Goal: Information Seeking & Learning: Learn about a topic

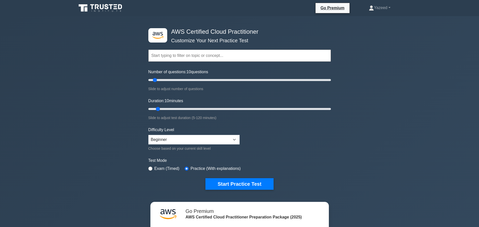
click at [169, 57] on input "text" at bounding box center [239, 56] width 182 height 12
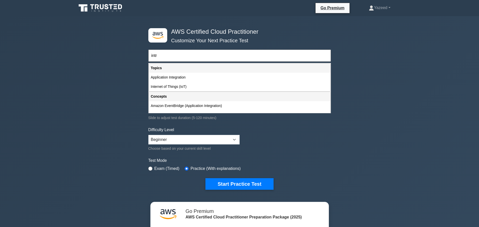
type input "intro"
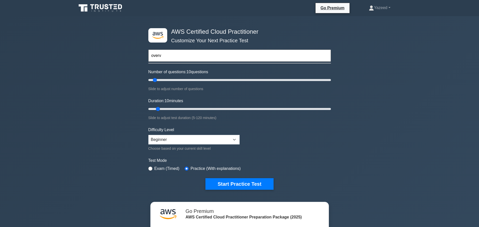
type input "overvi"
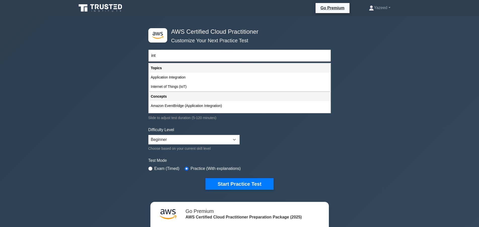
type input "intr"
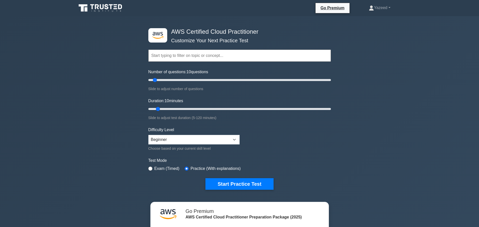
click at [303, 54] on input "text" at bounding box center [239, 56] width 182 height 12
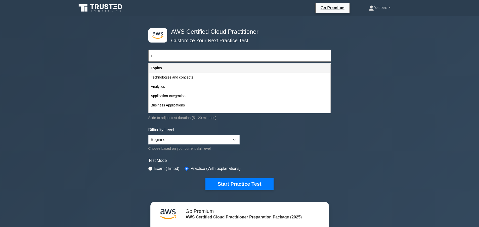
paste input "ntroduction to the Cloud"
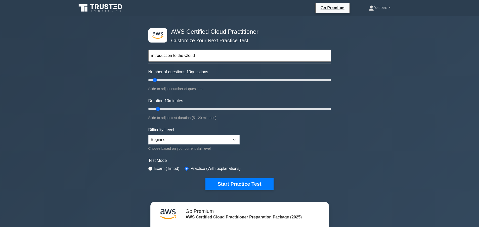
type input "introduction to the Cloud"
click at [205, 178] on button "Start Practice Test" at bounding box center [239, 184] width 68 height 12
click at [289, 54] on input "text" at bounding box center [239, 56] width 182 height 12
type input "going"
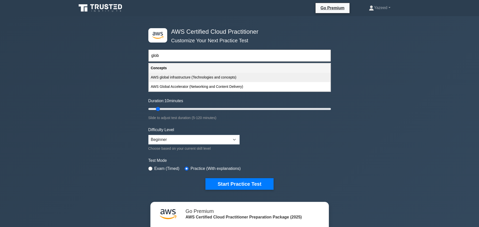
click at [256, 77] on div "AWS global infrastructure (Technologies and concepts)" at bounding box center [239, 77] width 181 height 9
type input "AWS global infrastructure (Technologies and concepts)"
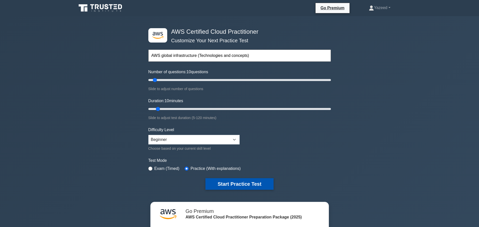
click at [246, 185] on button "Start Practice Test" at bounding box center [239, 184] width 68 height 12
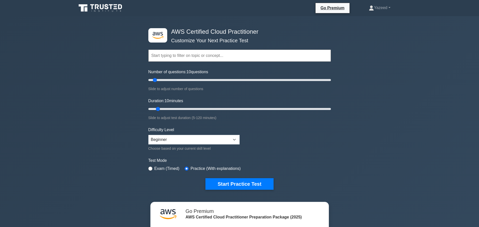
click at [233, 56] on input "text" at bounding box center [239, 56] width 182 height 12
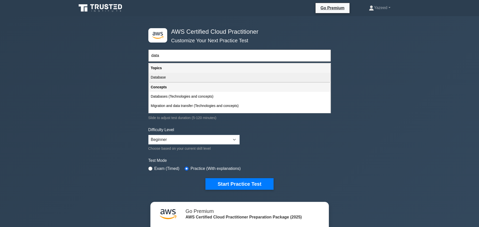
click at [175, 78] on div "Database" at bounding box center [239, 77] width 181 height 9
type input "Database"
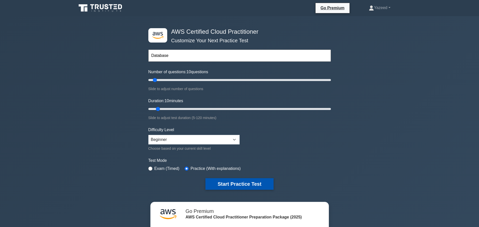
click at [231, 183] on button "Start Practice Test" at bounding box center [239, 184] width 68 height 12
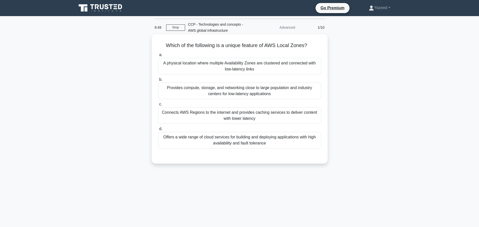
click at [185, 67] on div "A physical location where multiple Availability Zones are clustered and connect…" at bounding box center [239, 66] width 163 height 17
click at [158, 57] on input "a. A physical location where multiple Availability Zones are clustered and conn…" at bounding box center [158, 54] width 0 height 3
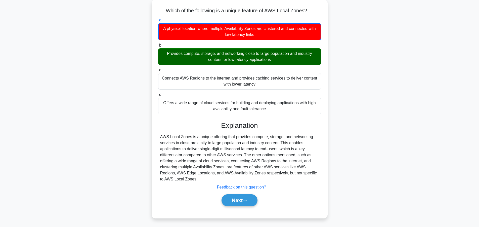
scroll to position [45, 0]
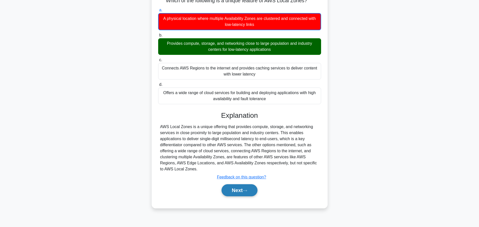
click at [234, 188] on button "Next" at bounding box center [239, 190] width 36 height 12
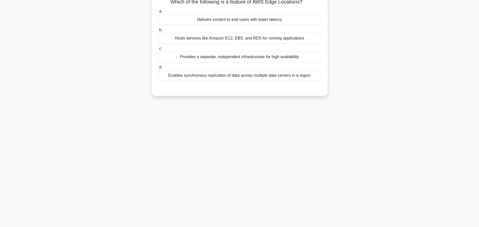
scroll to position [0, 0]
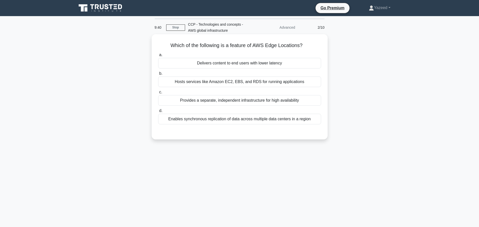
click at [217, 63] on div "Delivers content to end users with lower latency" at bounding box center [239, 63] width 163 height 11
click at [158, 57] on input "a. Delivers content to end users with lower latency" at bounding box center [158, 54] width 0 height 3
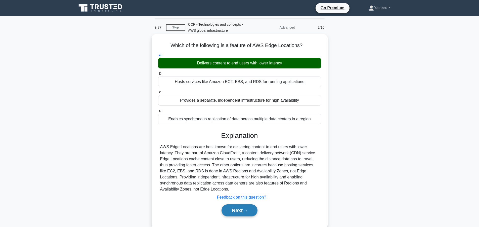
click at [241, 214] on button "Next" at bounding box center [239, 210] width 36 height 12
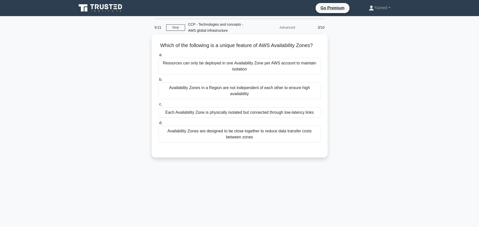
click at [197, 114] on div "Each Availability Zone is physically isolated but connected through low-latency…" at bounding box center [239, 112] width 163 height 11
click at [158, 106] on input "c. Each Availability Zone is physically isolated but connected through low-late…" at bounding box center [158, 104] width 0 height 3
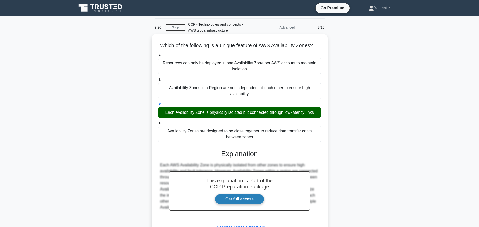
scroll to position [45, 0]
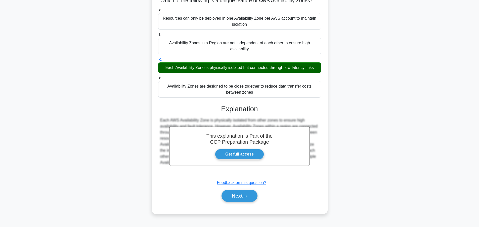
click at [231, 188] on div "Next" at bounding box center [239, 195] width 163 height 16
click at [236, 195] on button "Next" at bounding box center [239, 195] width 36 height 12
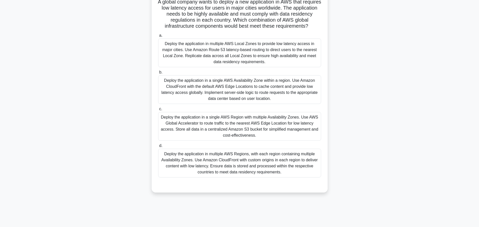
scroll to position [0, 0]
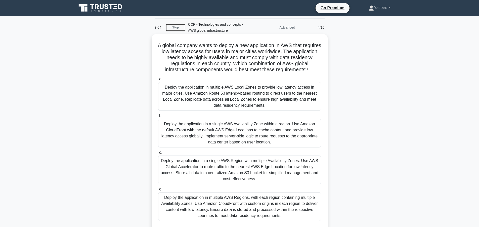
click at [241, 203] on div "Deploy the application in multiple AWS Regions, with each region containing mul…" at bounding box center [239, 206] width 163 height 29
click at [158, 191] on input "d. Deploy the application in multiple AWS Regions, with each region containing …" at bounding box center [158, 188] width 0 height 3
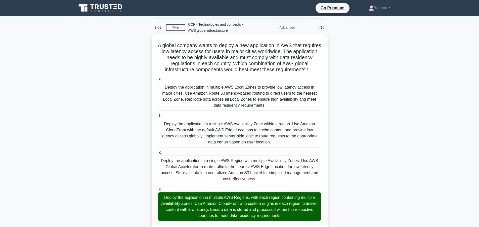
scroll to position [119, 0]
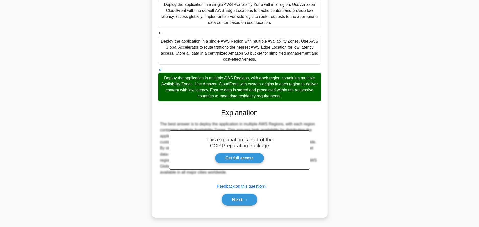
click at [241, 203] on button "Next" at bounding box center [239, 199] width 36 height 12
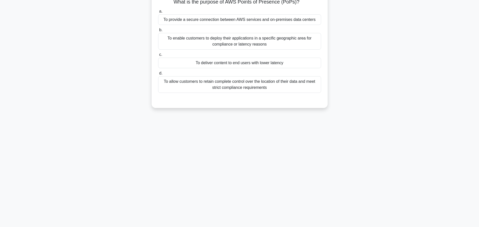
scroll to position [0, 0]
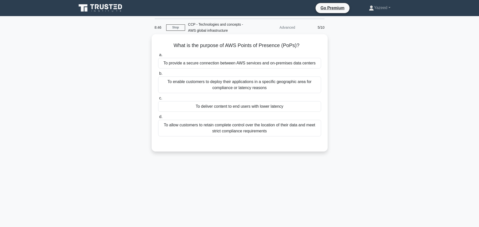
click at [226, 128] on div "To allow customers to retain complete control over the location of their data a…" at bounding box center [239, 128] width 163 height 17
click at [158, 118] on input "d. To allow customers to retain complete control over the location of their dat…" at bounding box center [158, 116] width 0 height 3
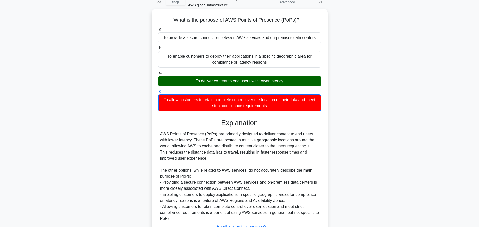
scroll to position [66, 0]
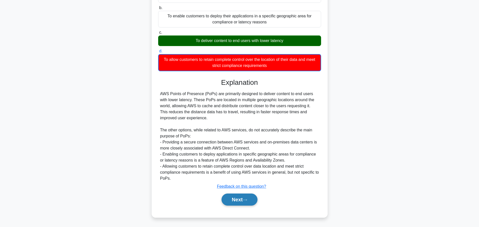
click at [248, 194] on button "Next" at bounding box center [239, 199] width 36 height 12
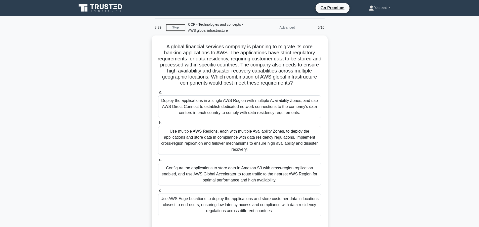
scroll to position [45, 0]
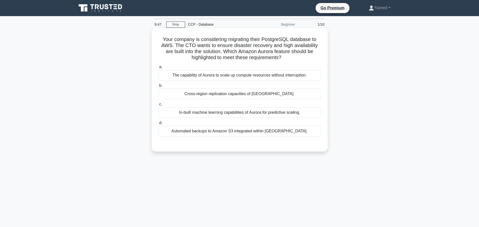
click at [211, 91] on div "Cross-region replication capacities of [GEOGRAPHIC_DATA]." at bounding box center [239, 93] width 163 height 11
click at [158, 87] on input "b. Cross-region replication capacities of Aurora." at bounding box center [158, 85] width 0 height 3
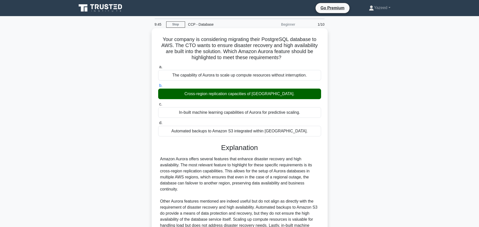
scroll to position [59, 0]
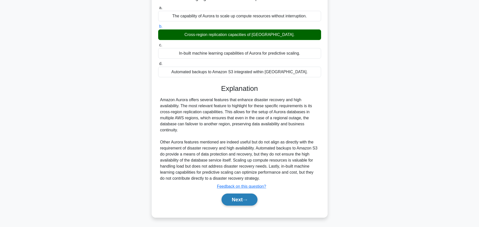
click at [241, 195] on button "Next" at bounding box center [239, 199] width 36 height 12
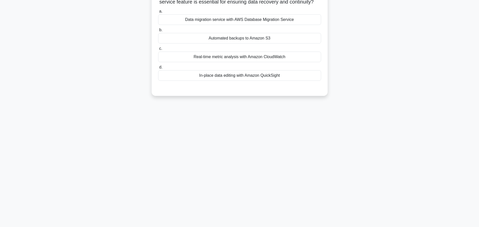
scroll to position [0, 0]
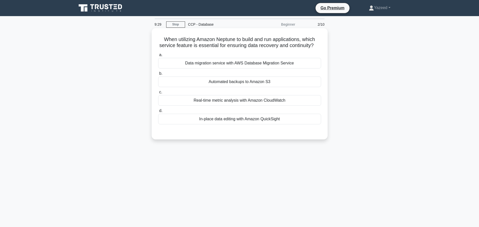
click at [218, 79] on div "Automated backups to Amazon S3" at bounding box center [239, 81] width 163 height 11
click at [158, 75] on input "b. Automated backups to Amazon S3" at bounding box center [158, 73] width 0 height 3
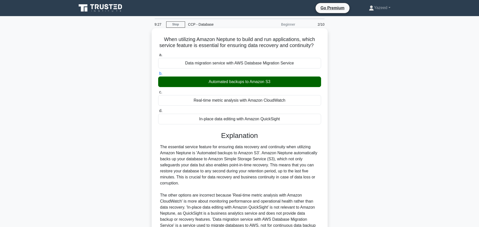
scroll to position [53, 0]
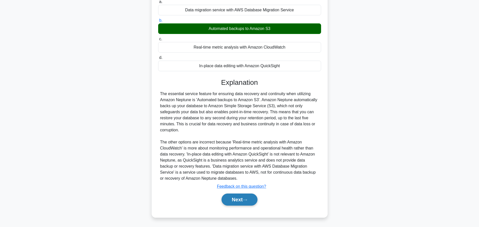
click at [240, 197] on button "Next" at bounding box center [239, 199] width 36 height 12
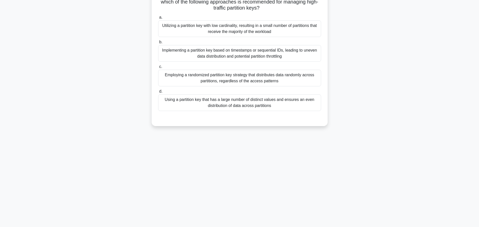
scroll to position [0, 0]
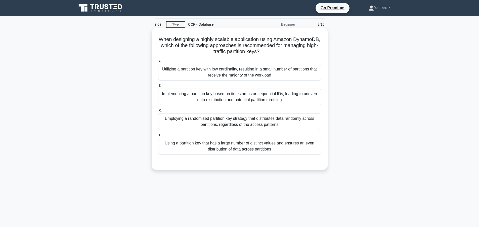
click at [215, 96] on div "Implementing a partition key based on timestamps or sequential IDs, leading to …" at bounding box center [239, 96] width 163 height 17
click at [158, 87] on input "b. Implementing a partition key based on timestamps or sequential IDs, leading …" at bounding box center [158, 85] width 0 height 3
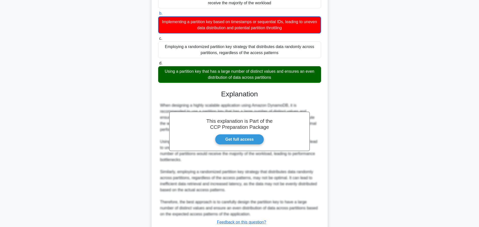
scroll to position [108, 0]
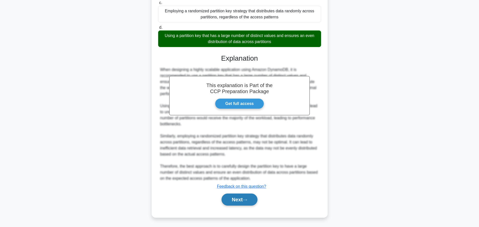
click at [238, 203] on button "Next" at bounding box center [239, 199] width 36 height 12
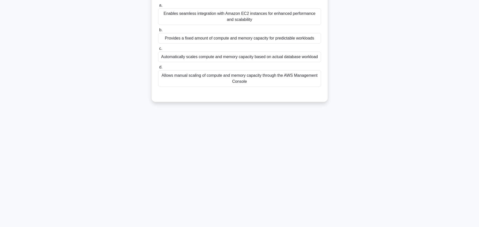
scroll to position [0, 0]
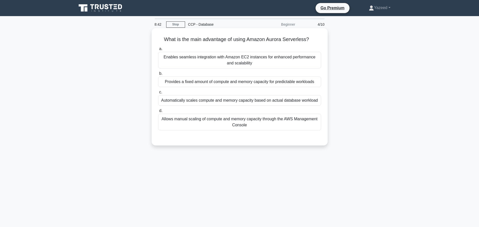
click at [178, 103] on div "Automatically scales compute and memory capacity based on actual database workl…" at bounding box center [239, 100] width 163 height 11
click at [158, 94] on input "c. Automatically scales compute and memory capacity based on actual database wo…" at bounding box center [158, 91] width 0 height 3
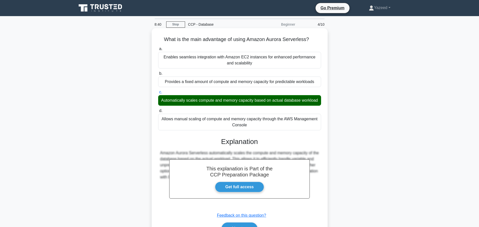
scroll to position [6, 0]
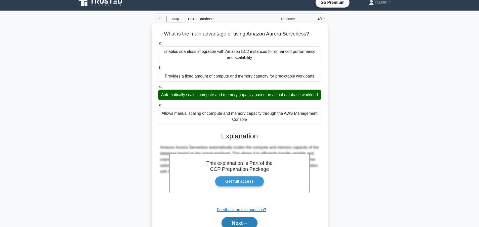
click at [240, 220] on button "Next" at bounding box center [239, 223] width 36 height 12
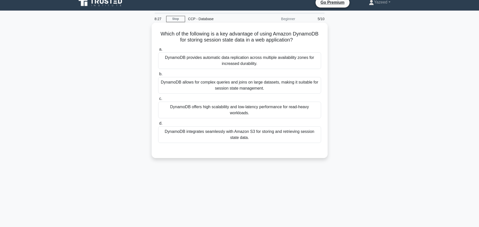
click at [201, 110] on div "DynamoDB offers high scalability and low-latency performance for read-heavy wor…" at bounding box center [239, 110] width 163 height 17
click at [158, 100] on input "c. DynamoDB offers high scalability and low-latency performance for read-heavy …" at bounding box center [158, 98] width 0 height 3
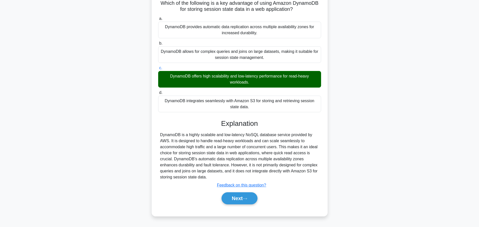
scroll to position [45, 0]
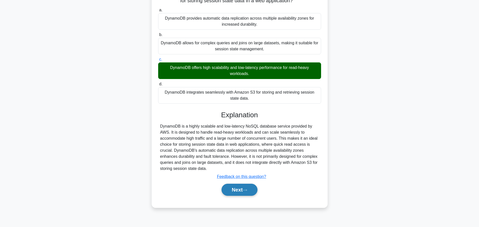
click at [236, 188] on button "Next" at bounding box center [239, 189] width 36 height 12
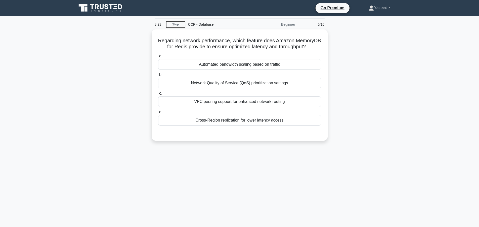
scroll to position [0, 0]
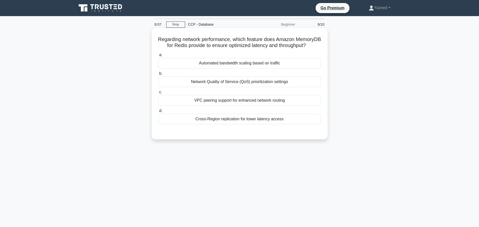
click at [252, 64] on div "Automated bandwidth scaling based on traffic" at bounding box center [239, 63] width 163 height 11
click at [158, 57] on input "a. Automated bandwidth scaling based on traffic" at bounding box center [158, 54] width 0 height 3
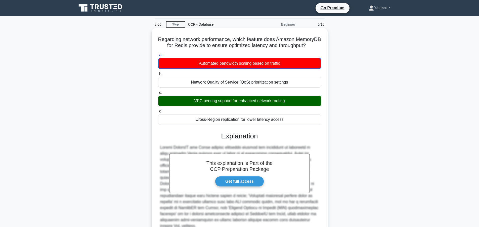
scroll to position [47, 0]
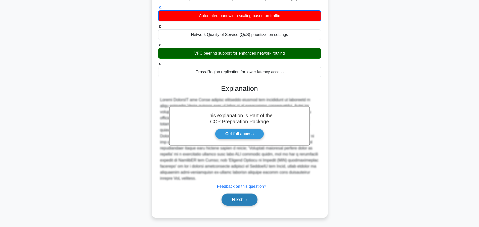
click at [238, 201] on button "Next" at bounding box center [239, 199] width 36 height 12
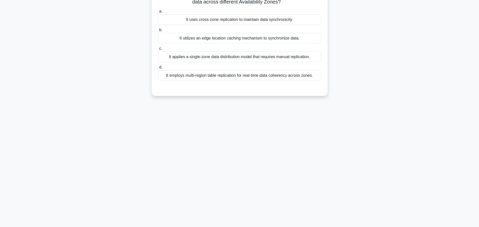
scroll to position [0, 0]
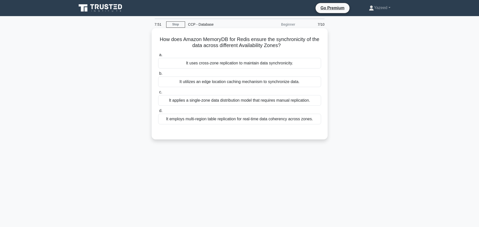
click at [265, 59] on div "It uses cross-zone replication to maintain data synchronicity." at bounding box center [239, 63] width 163 height 11
click at [158, 57] on input "a. It uses cross-zone replication to maintain data synchronicity." at bounding box center [158, 54] width 0 height 3
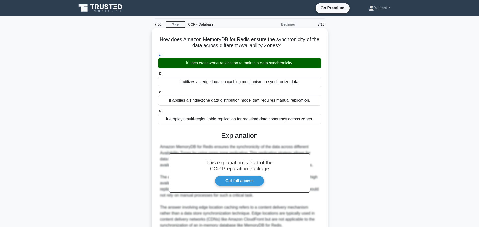
scroll to position [83, 0]
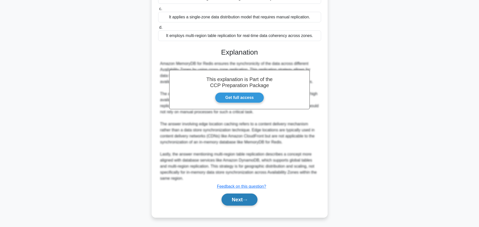
click at [243, 201] on button "Next" at bounding box center [239, 199] width 36 height 12
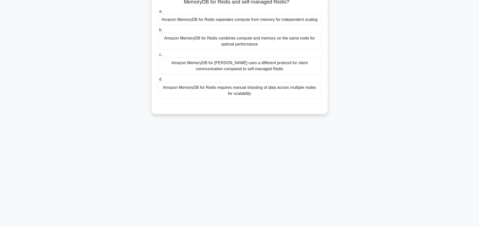
scroll to position [0, 0]
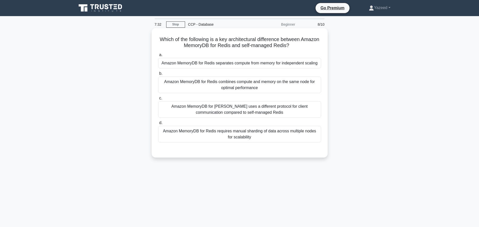
click at [260, 82] on div "Amazon MemoryDB for Redis combines compute and memory on the same node for opti…" at bounding box center [239, 84] width 163 height 17
click at [158, 75] on input "b. Amazon MemoryDB for Redis combines compute and memory on the same node for o…" at bounding box center [158, 73] width 0 height 3
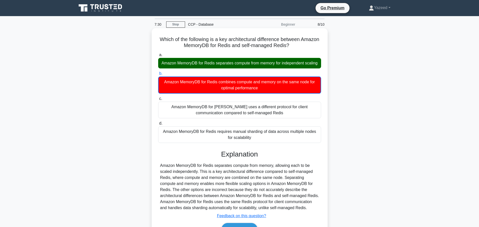
scroll to position [45, 0]
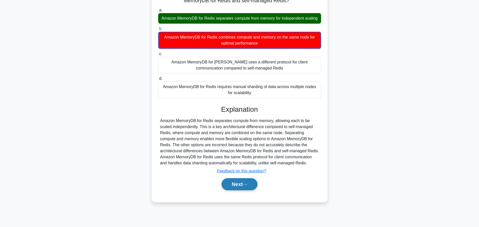
click at [240, 181] on button "Next" at bounding box center [239, 184] width 36 height 12
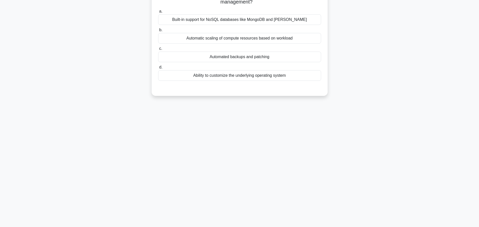
scroll to position [0, 0]
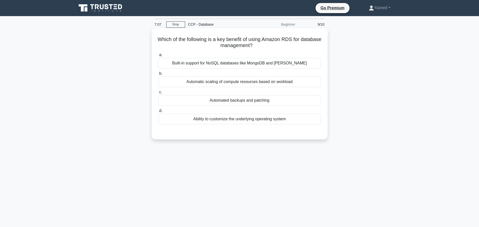
click at [205, 83] on div "Automatic scaling of compute resources based on workload" at bounding box center [239, 81] width 163 height 11
click at [158, 75] on input "b. Automatic scaling of compute resources based on workload" at bounding box center [158, 73] width 0 height 3
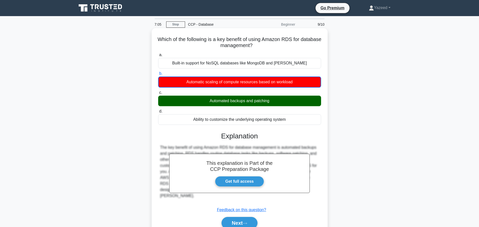
scroll to position [45, 0]
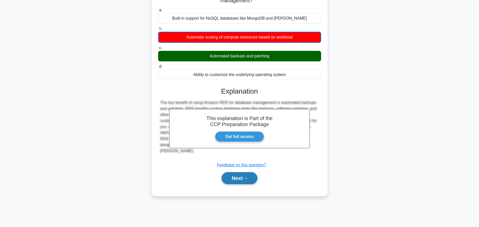
click at [236, 178] on button "Next" at bounding box center [239, 178] width 36 height 12
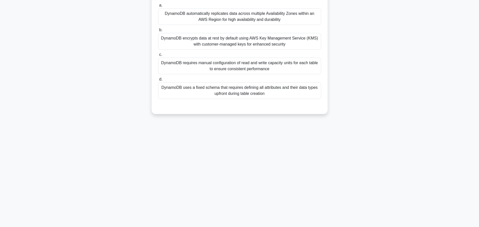
scroll to position [0, 0]
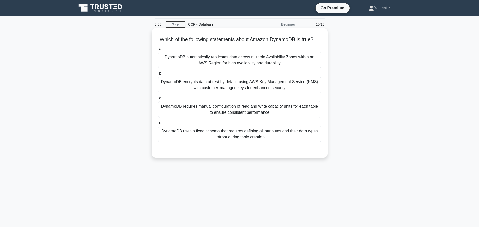
click at [205, 60] on div "DynamoDB automatically replicates data across multiple Availability Zones withi…" at bounding box center [239, 60] width 163 height 17
click at [158, 51] on input "a. DynamoDB automatically replicates data across multiple Availability Zones wi…" at bounding box center [158, 48] width 0 height 3
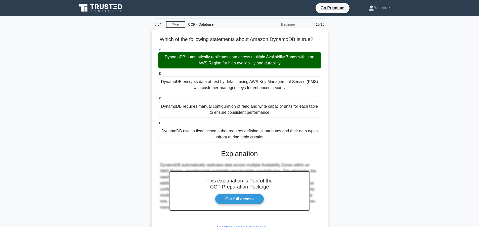
scroll to position [45, 0]
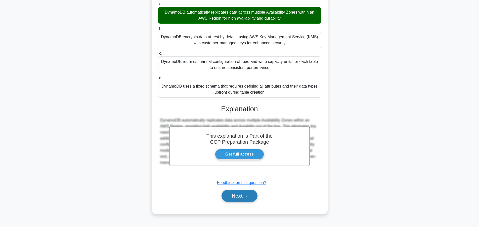
click at [235, 194] on button "Next" at bounding box center [239, 195] width 36 height 12
